Goal: Obtain resource: Obtain resource

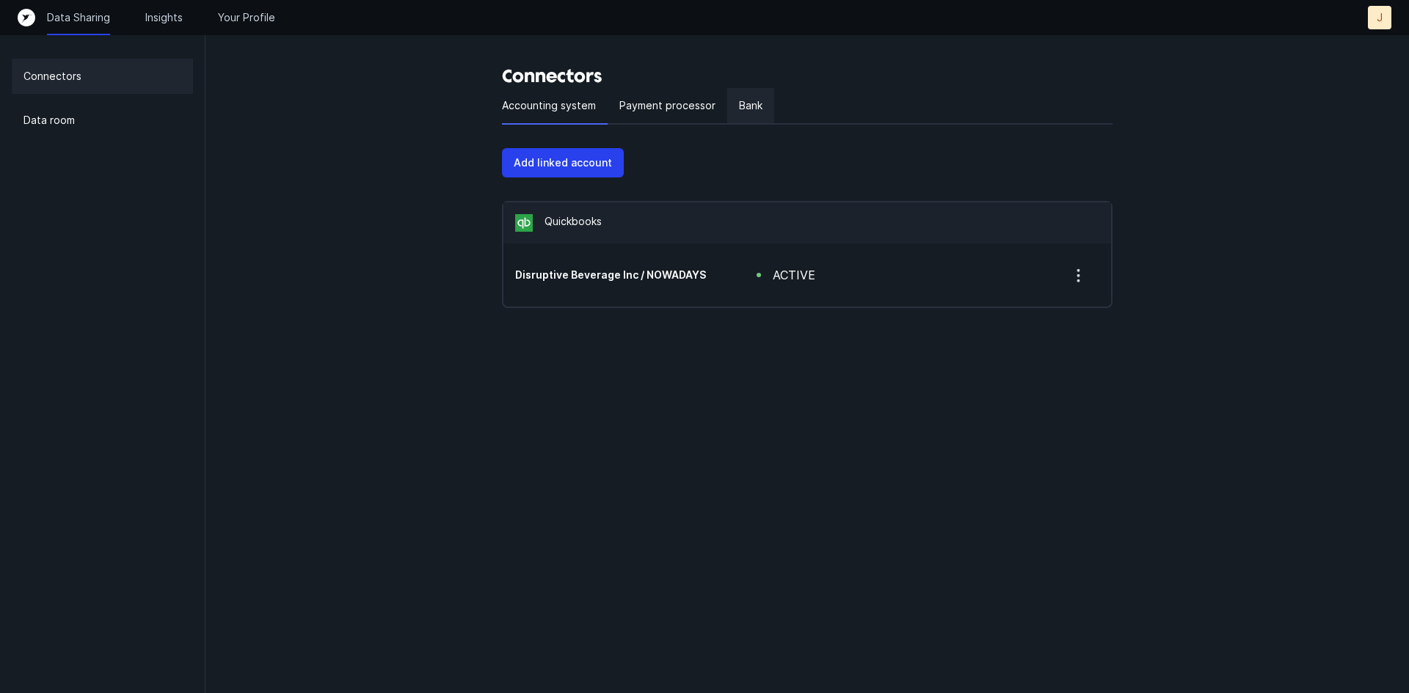
click at [746, 101] on p "Bank" at bounding box center [750, 106] width 23 height 18
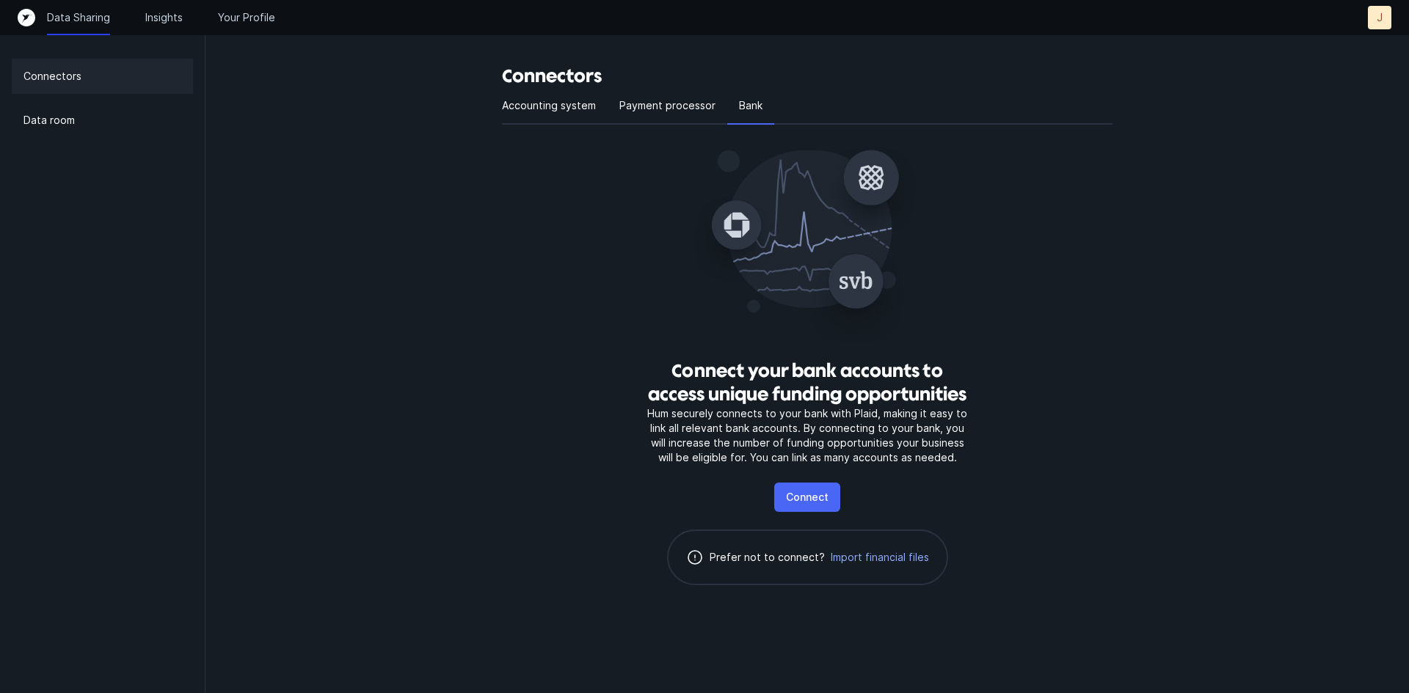
click at [813, 494] on p "Connect" at bounding box center [807, 498] width 43 height 18
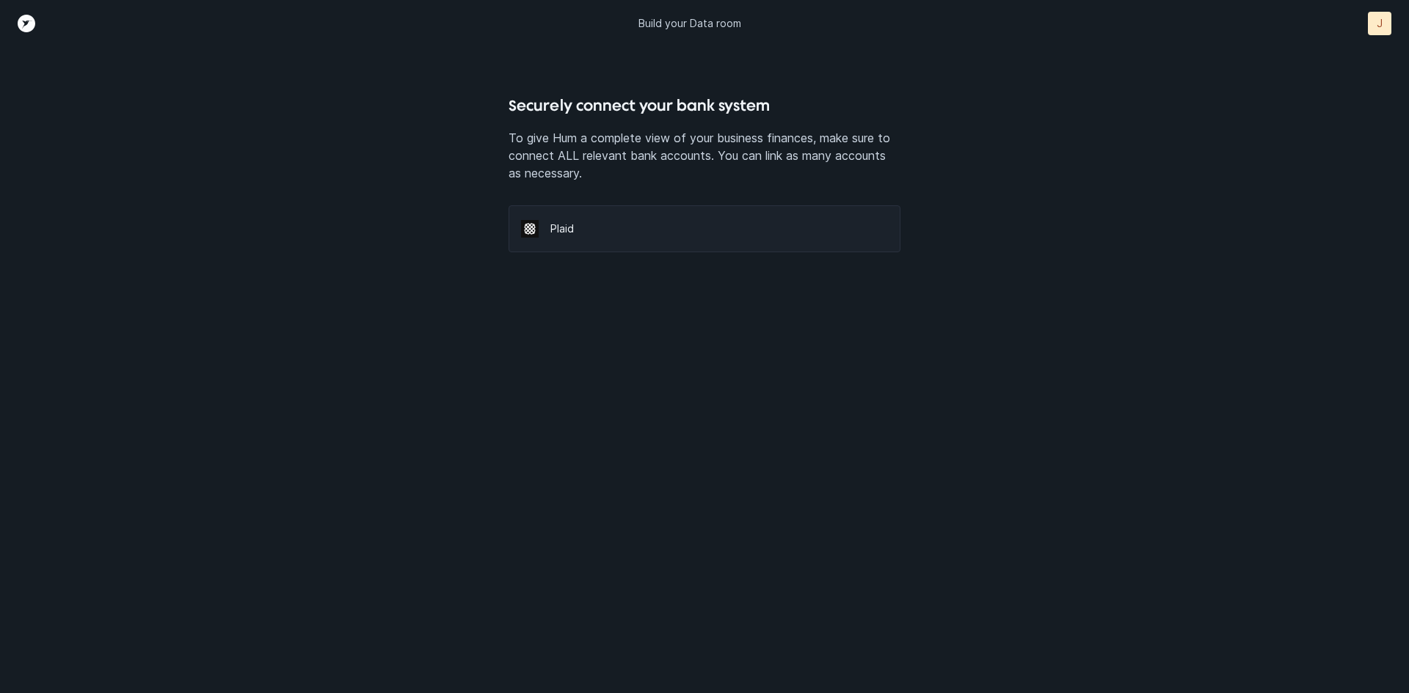
click at [594, 229] on p "Plaid" at bounding box center [718, 229] width 337 height 15
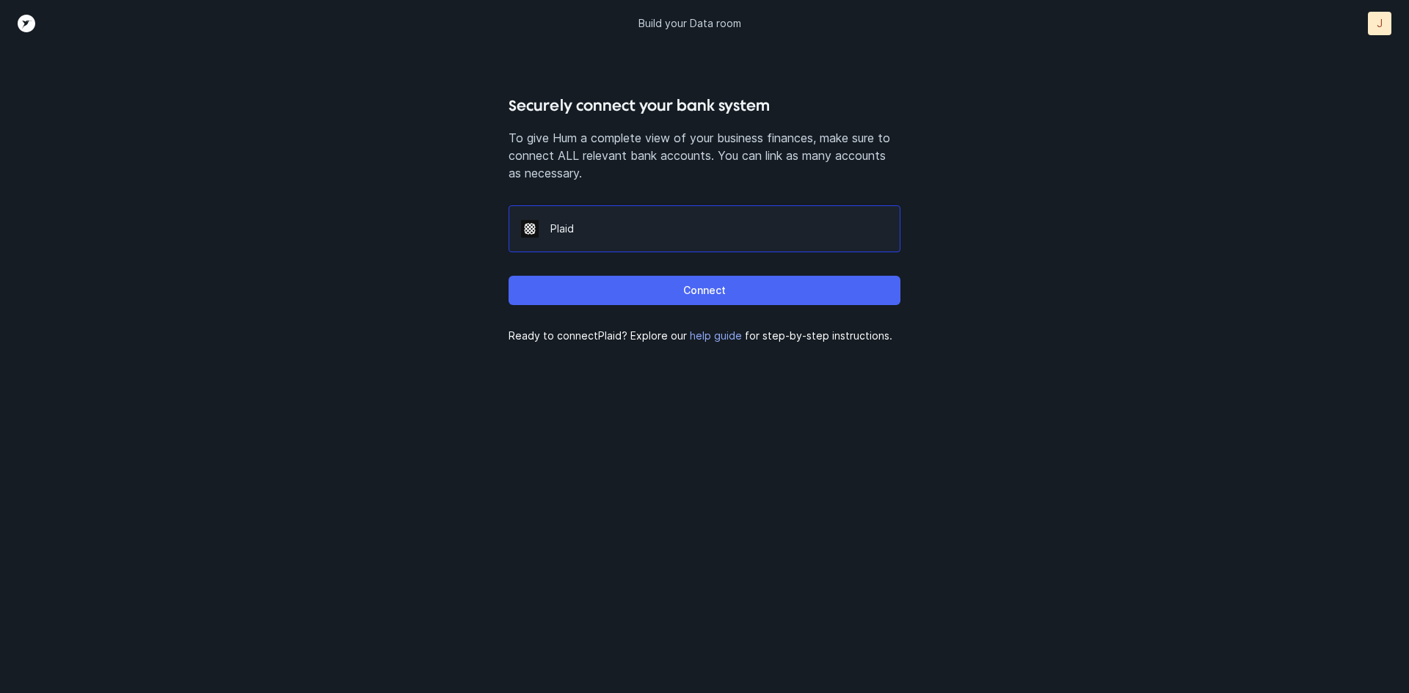
click at [670, 288] on button "Connect" at bounding box center [704, 290] width 391 height 29
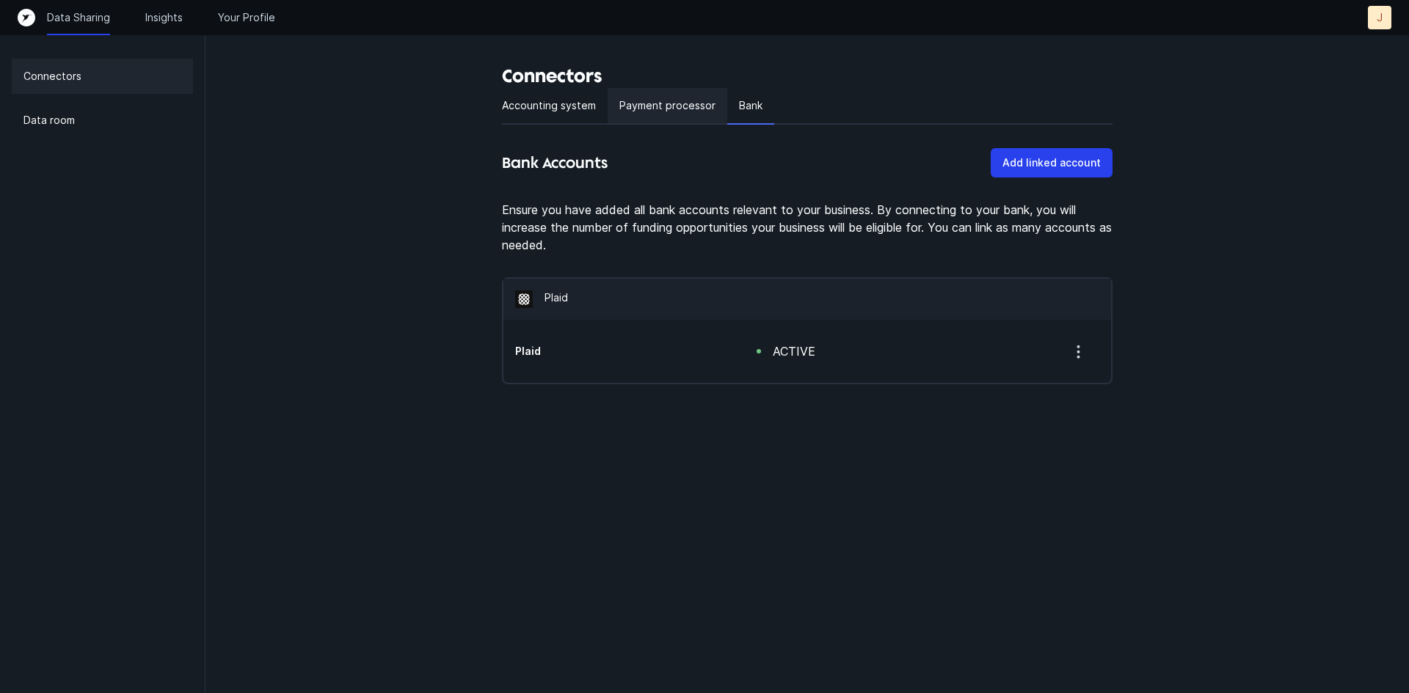
click at [680, 112] on p "Payment processor" at bounding box center [667, 106] width 96 height 18
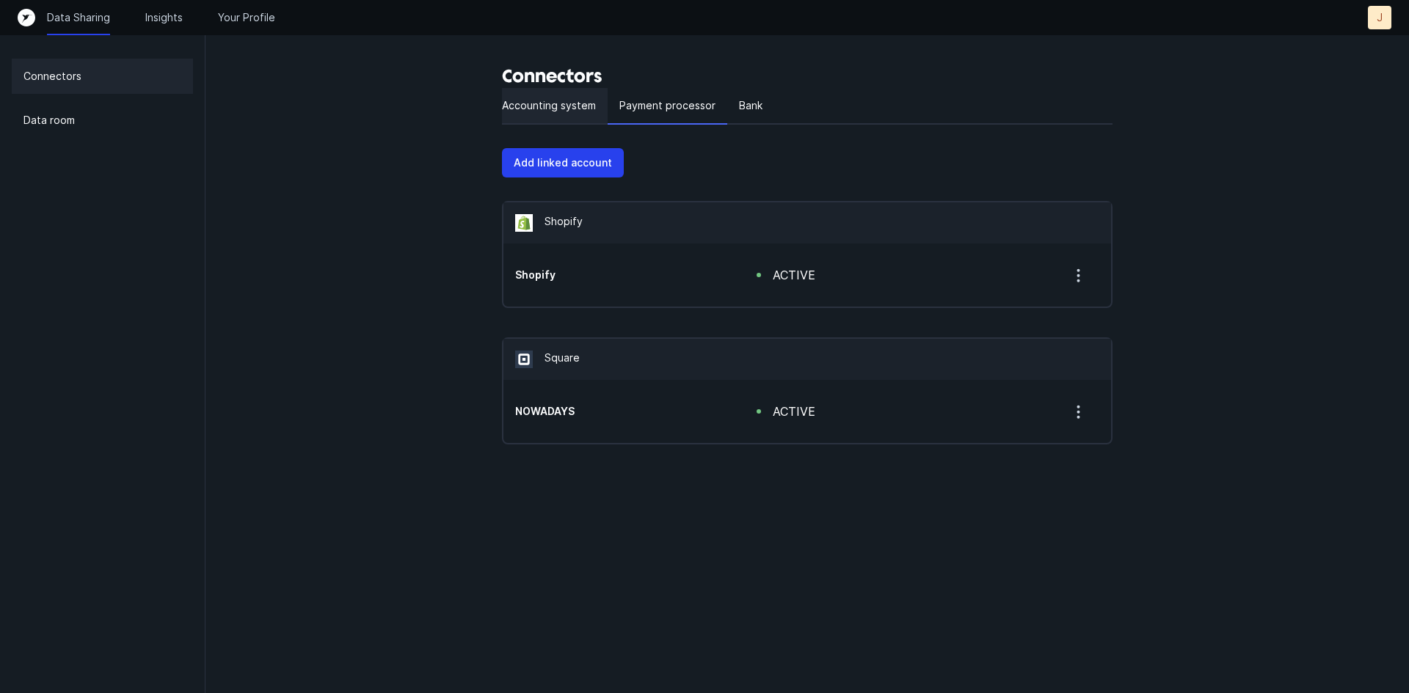
click at [569, 102] on p "Accounting system" at bounding box center [549, 106] width 94 height 18
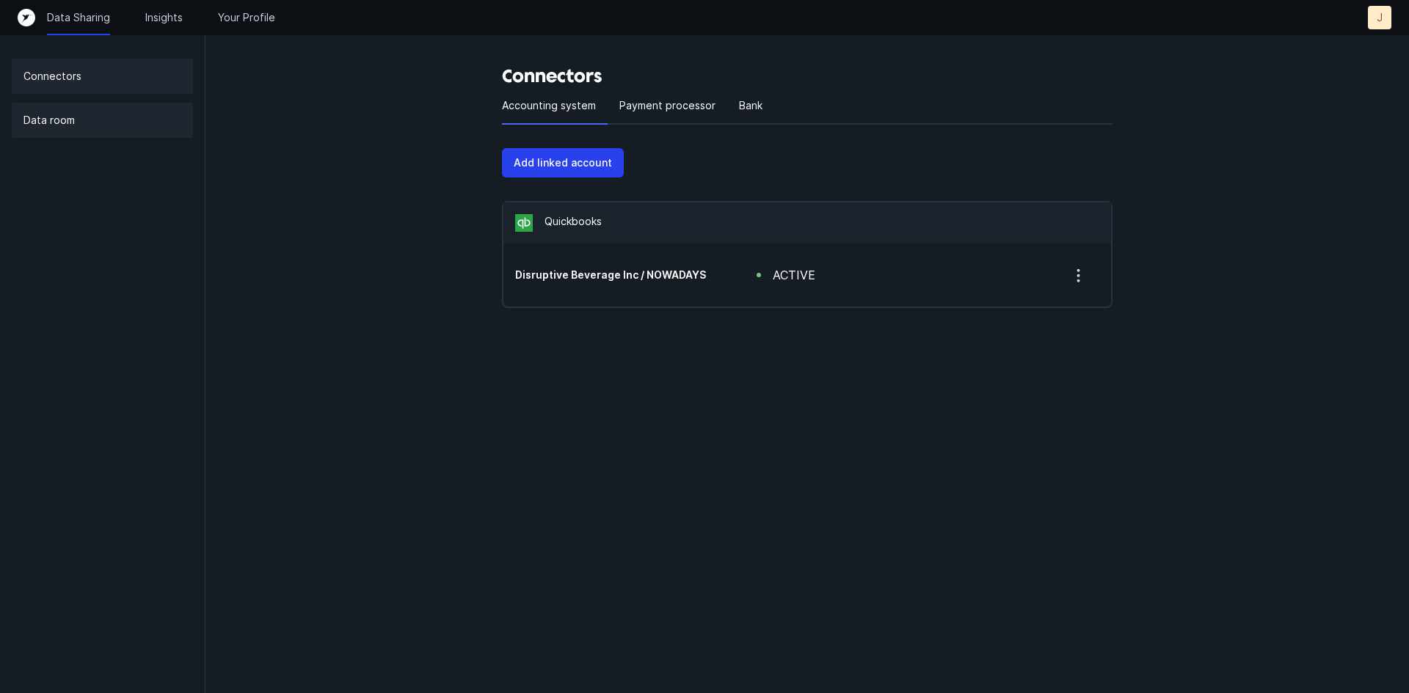
click at [56, 115] on p "Data room" at bounding box center [48, 121] width 51 height 18
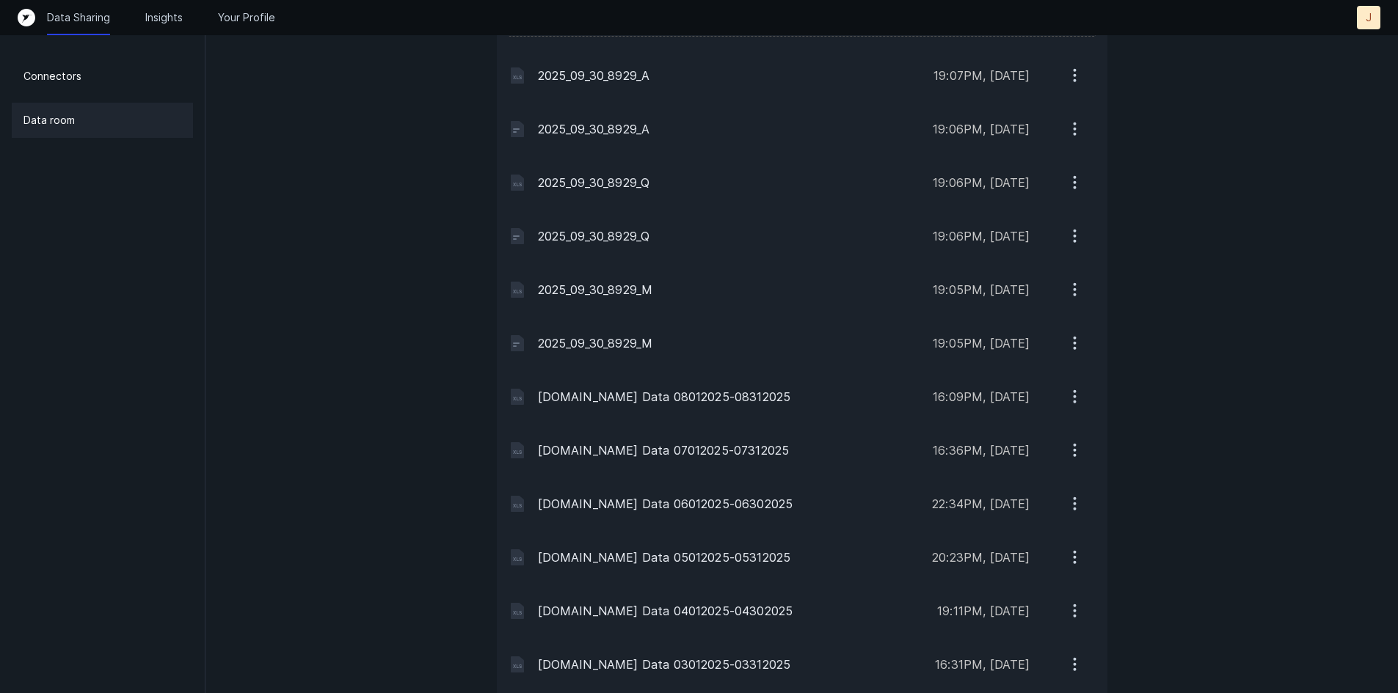
scroll to position [1394, 0]
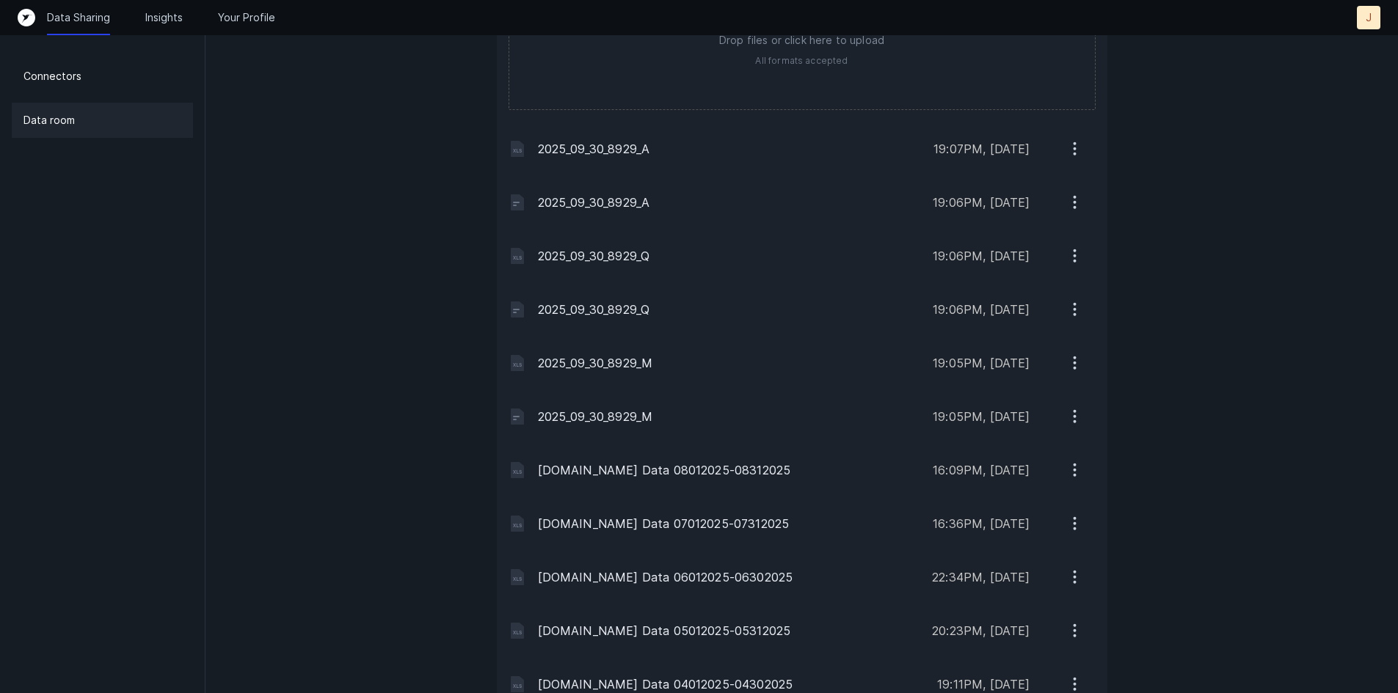
click at [717, 470] on p "[DOMAIN_NAME] Data 08012025-08312025" at bounding box center [730, 471] width 384 height 18
click at [1076, 467] on icon "button" at bounding box center [1074, 470] width 18 height 18
click at [1041, 507] on button "Download" at bounding box center [1013, 508] width 164 height 29
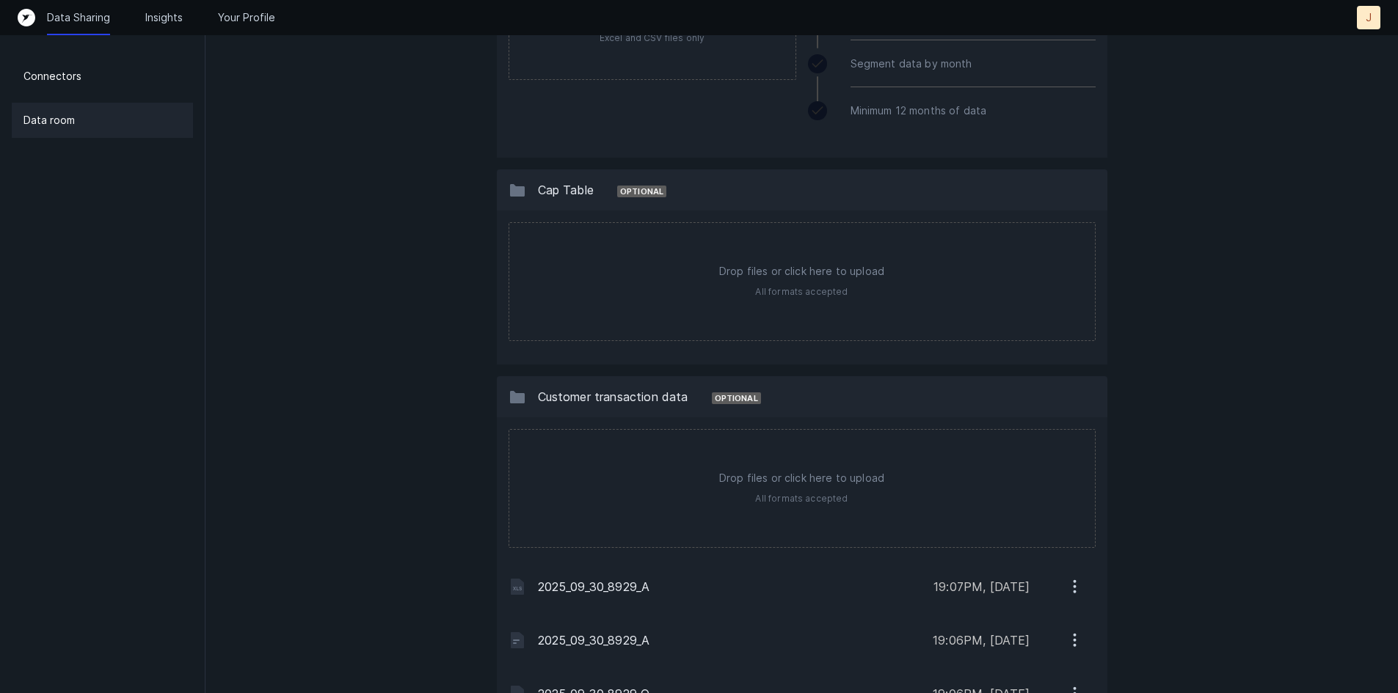
scroll to position [1027, 0]
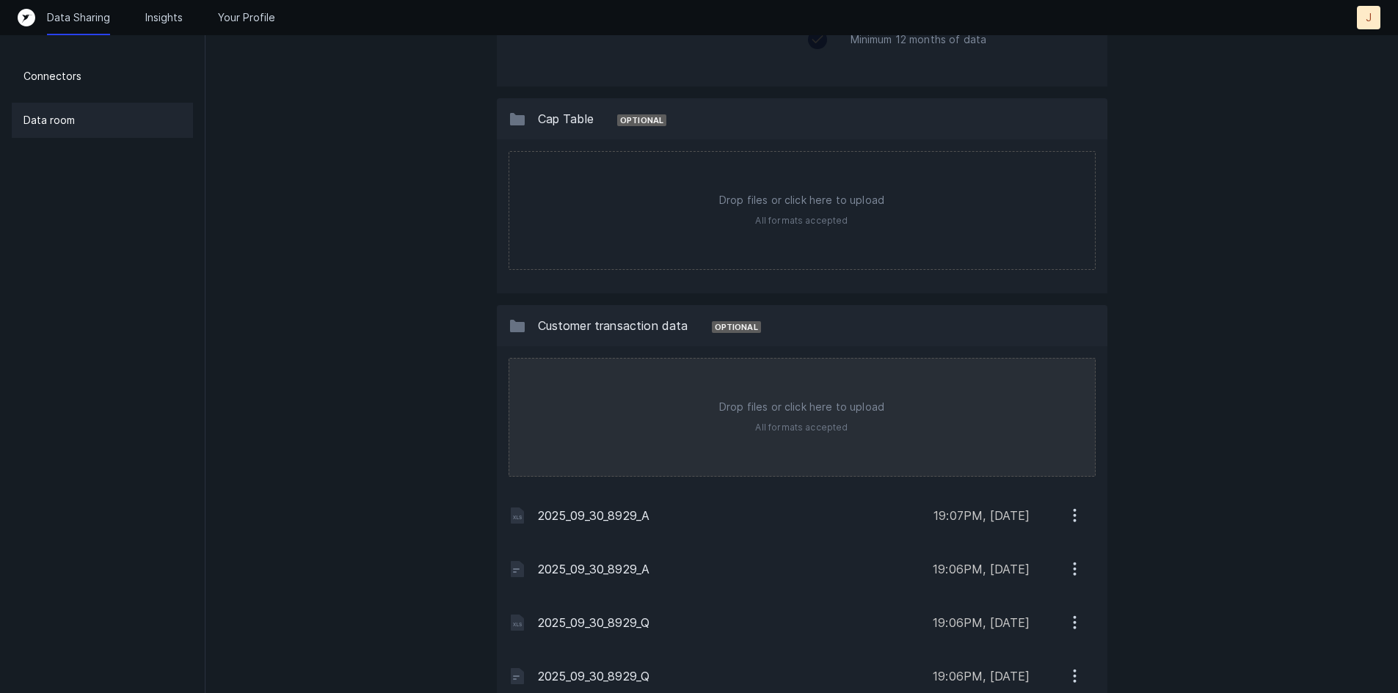
click at [838, 418] on input "file" at bounding box center [802, 417] width 586 height 117
type input "C:\fakepath\[DOMAIN_NAME] Data 09012025-09302025.xlsx"
